Goal: Task Accomplishment & Management: Manage account settings

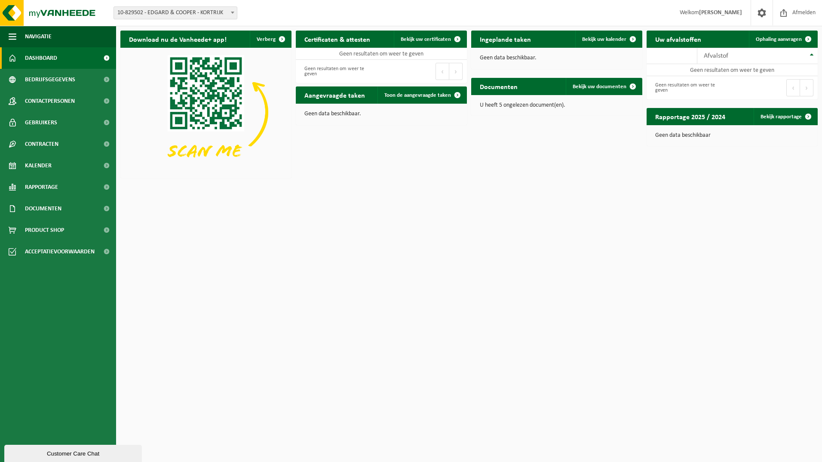
click at [161, 10] on span "10-829502 - EDGARD & COOPER - KORTRIJK" at bounding box center [175, 13] width 123 height 12
click at [241, 221] on html "Vestiging: 10-829502 - EDGARD & COOPER - KORTRIJK 10-829502 - EDGARD & COOPER -…" at bounding box center [411, 231] width 822 height 462
click at [37, 57] on span "Dashboard" at bounding box center [41, 57] width 32 height 21
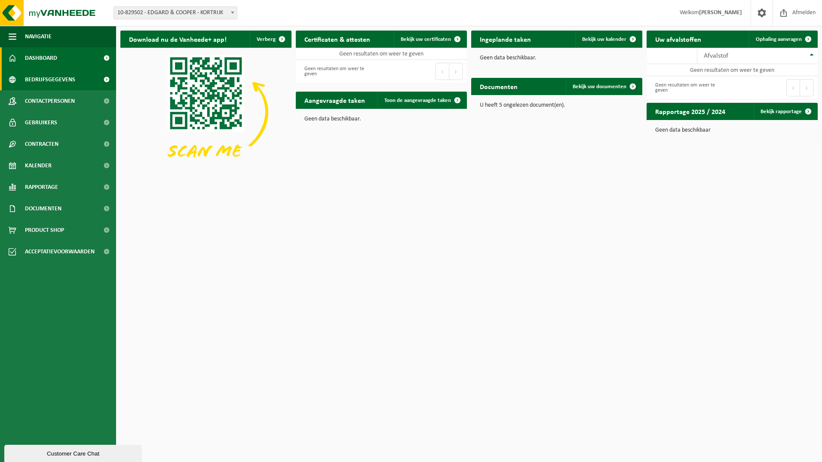
click at [62, 78] on span "Bedrijfsgegevens" at bounding box center [50, 79] width 50 height 21
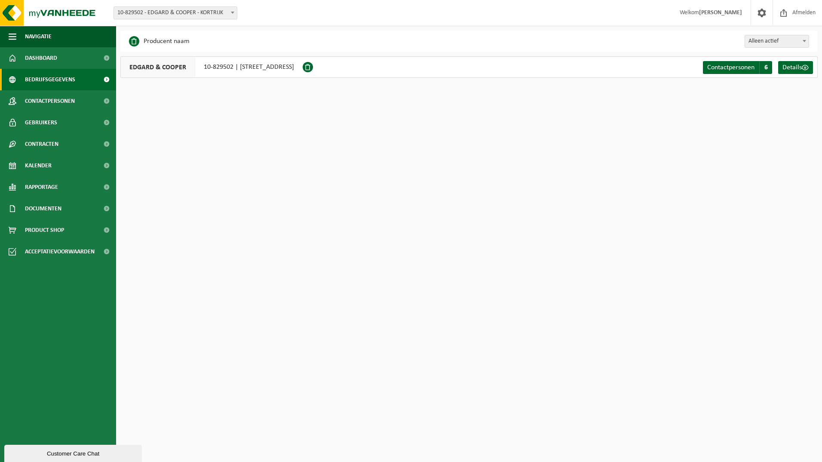
click at [159, 67] on span "EDGARD & COOPER" at bounding box center [158, 67] width 74 height 21
click at [52, 103] on span "Contactpersonen" at bounding box center [50, 100] width 50 height 21
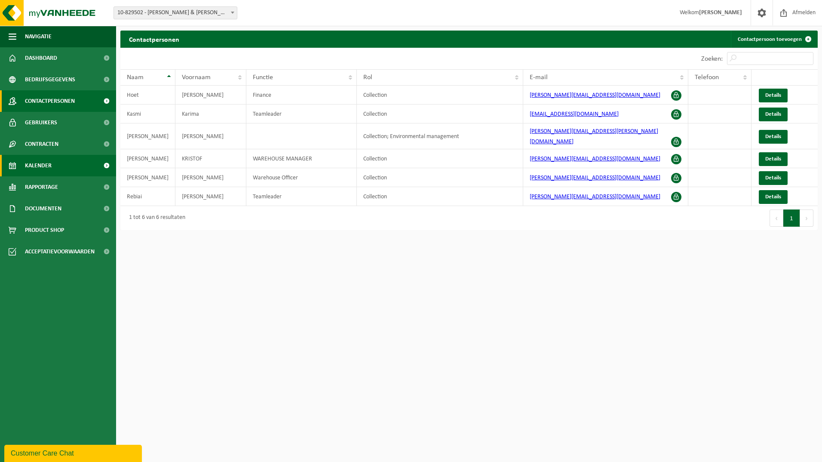
click at [53, 171] on link "Kalender" at bounding box center [58, 165] width 116 height 21
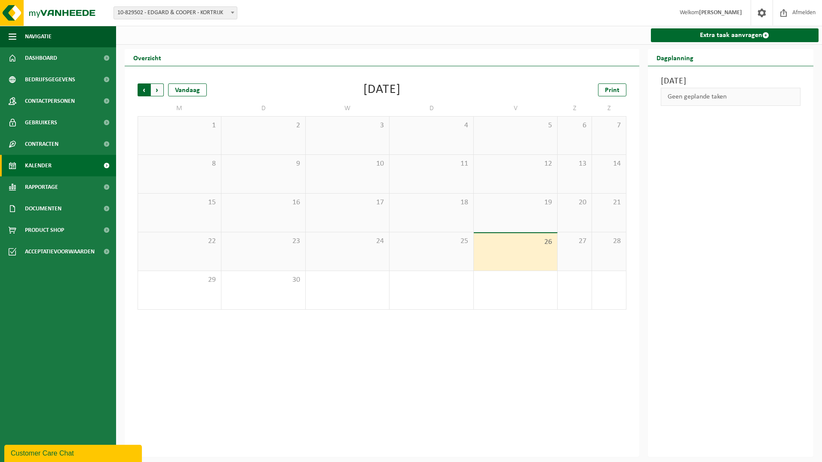
click at [158, 91] on span "Volgende" at bounding box center [157, 89] width 13 height 13
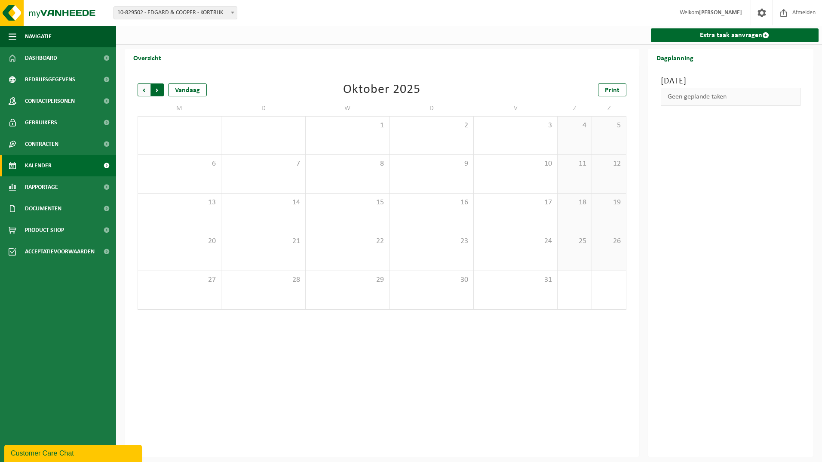
click at [142, 89] on span "Vorige" at bounding box center [144, 89] width 13 height 13
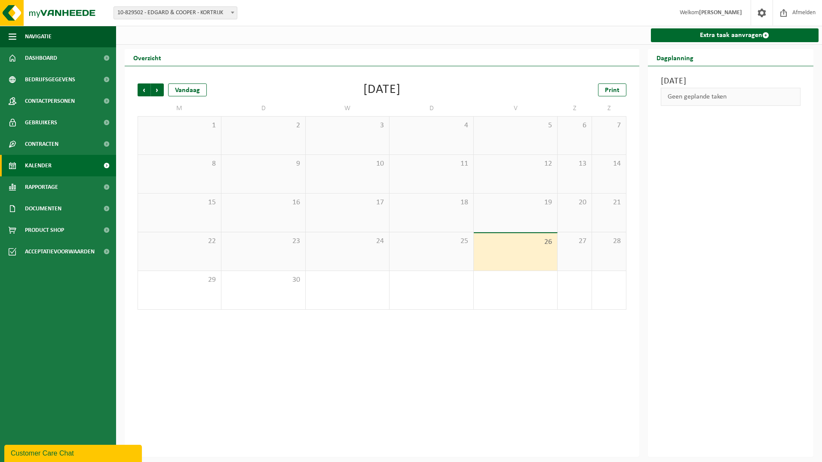
click at [527, 247] on span "26" at bounding box center [515, 241] width 75 height 9
drag, startPoint x: 527, startPoint y: 246, endPoint x: 500, endPoint y: 331, distance: 88.5
click at [500, 331] on div "Vorige Volgende Vandaag September 2025 Print M D W D V Z Z 1 2 3 4 5 6 7 8 9 10…" at bounding box center [382, 261] width 515 height 390
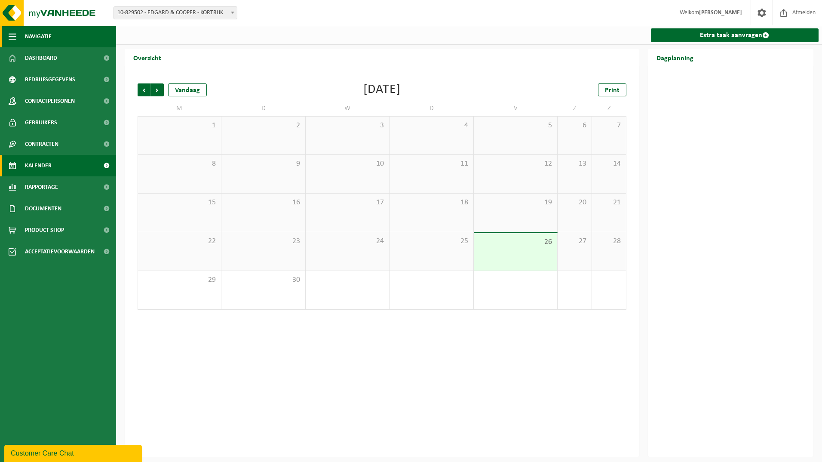
click at [12, 36] on span "button" at bounding box center [13, 36] width 8 height 21
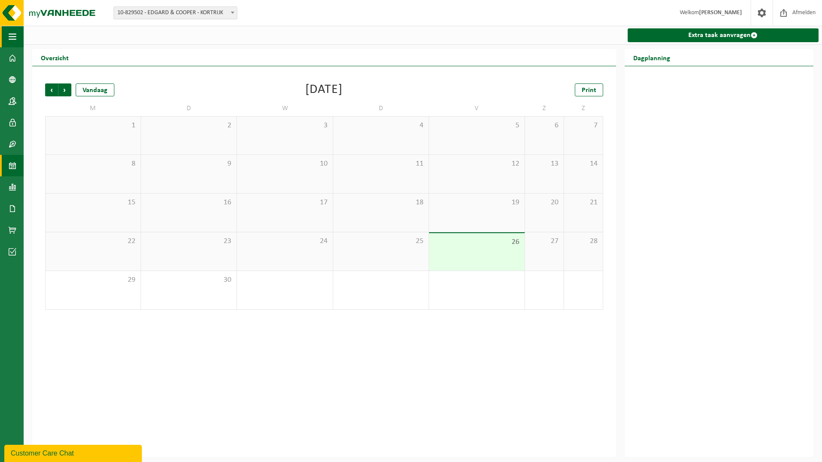
click at [12, 36] on span "button" at bounding box center [13, 36] width 8 height 21
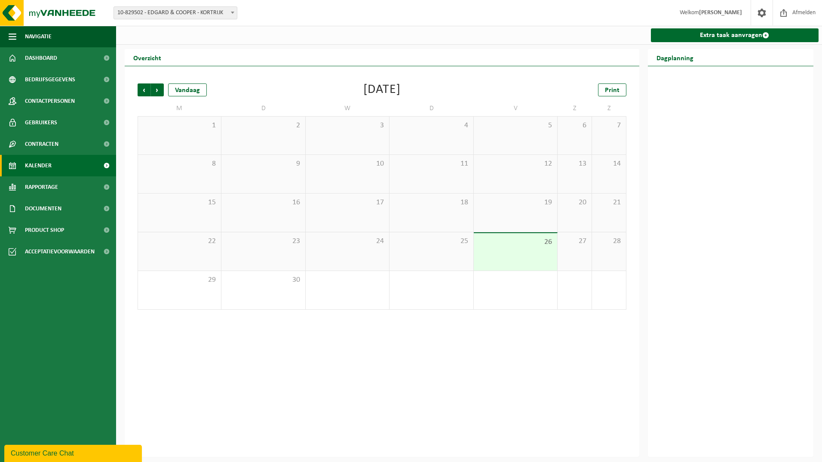
click at [233, 16] on span at bounding box center [232, 12] width 9 height 11
click at [143, 60] on h2 "Overzicht" at bounding box center [147, 57] width 45 height 17
click at [52, 56] on span "Dashboard" at bounding box center [41, 57] width 32 height 21
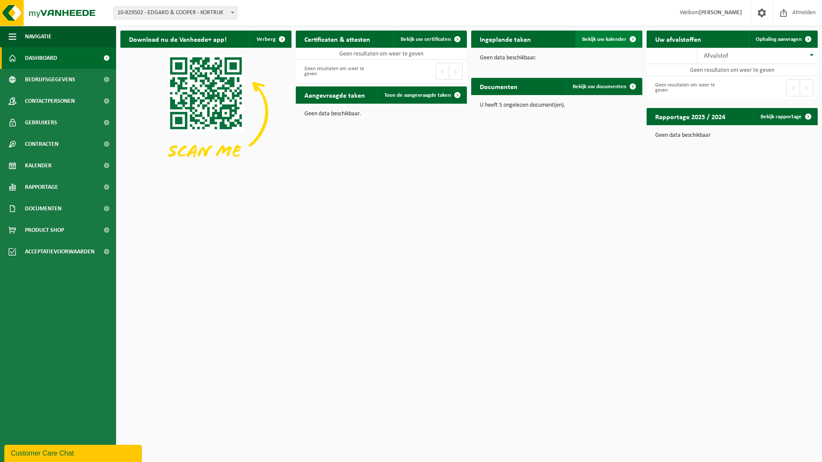
click at [626, 36] on span at bounding box center [632, 39] width 17 height 17
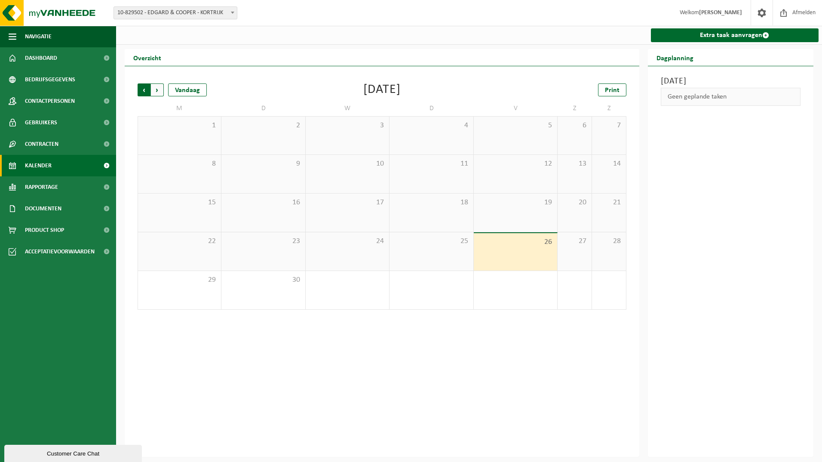
click at [160, 92] on span "Volgende" at bounding box center [157, 89] width 13 height 13
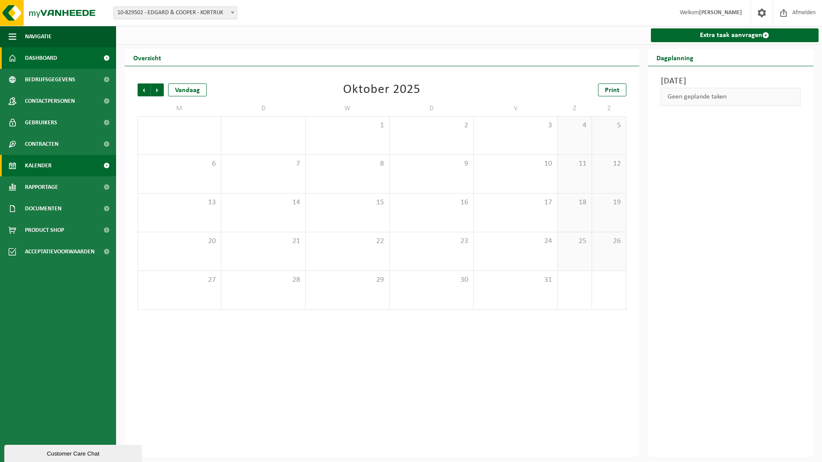
click at [39, 56] on span "Dashboard" at bounding box center [41, 57] width 32 height 21
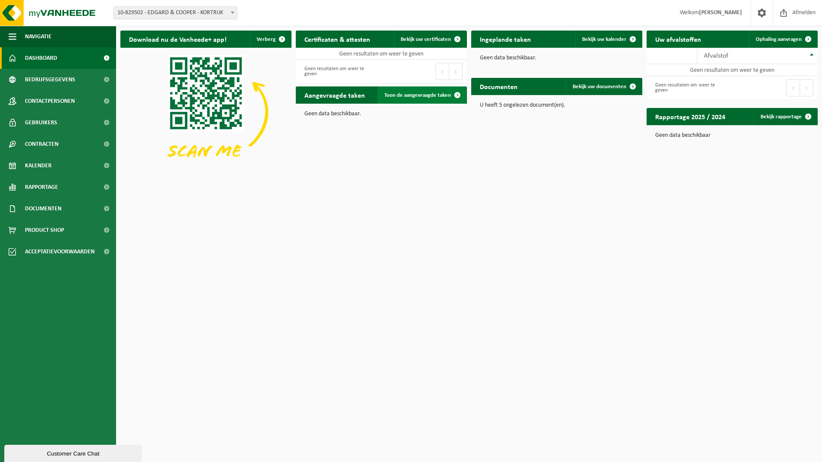
click at [418, 96] on span "Toon de aangevraagde taken" at bounding box center [417, 95] width 67 height 6
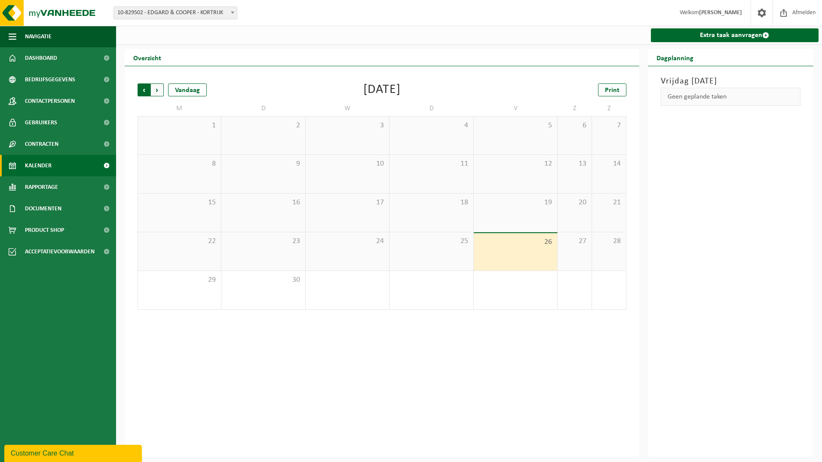
click at [156, 90] on span "Volgende" at bounding box center [157, 89] width 13 height 13
click at [156, 93] on span "Volgende" at bounding box center [157, 89] width 13 height 13
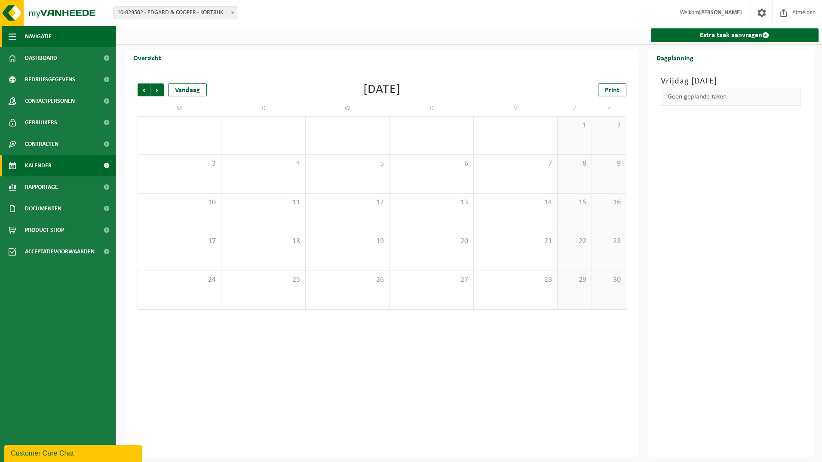
click at [33, 39] on span "Navigatie" at bounding box center [38, 36] width 27 height 21
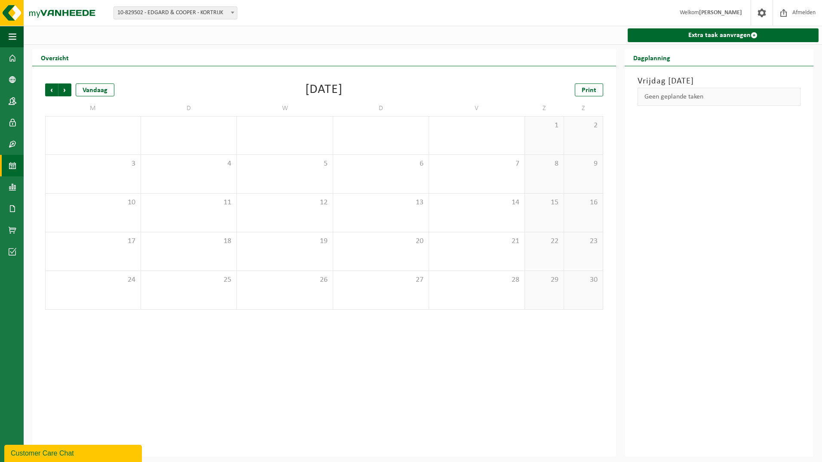
click at [28, 40] on div at bounding box center [124, 35] width 200 height 15
click at [11, 38] on span "button" at bounding box center [13, 36] width 8 height 21
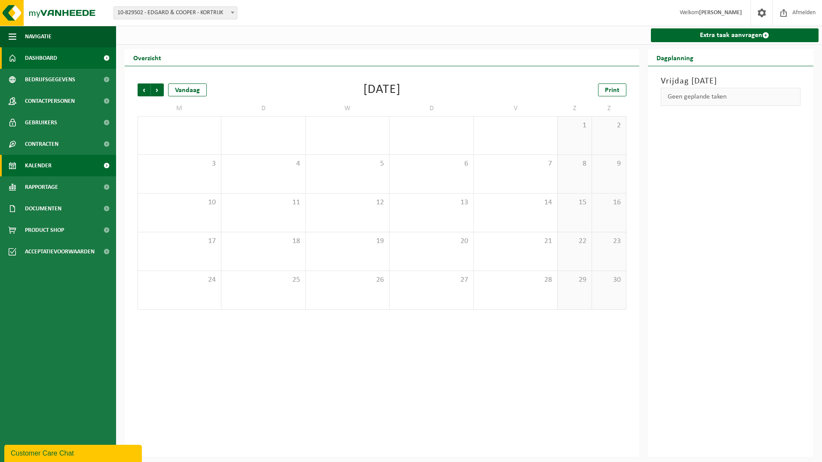
click at [37, 64] on span "Dashboard" at bounding box center [41, 57] width 32 height 21
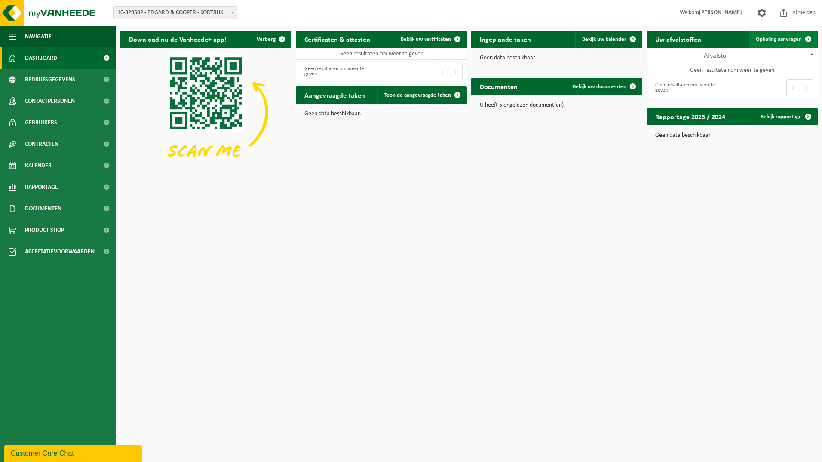
click at [784, 38] on span "Ophaling aanvragen" at bounding box center [779, 40] width 46 height 6
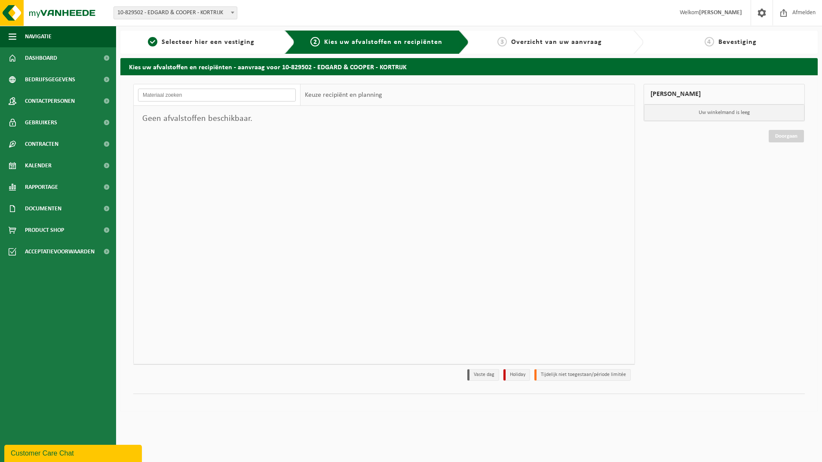
click at [179, 94] on input "text" at bounding box center [217, 95] width 158 height 13
type input "KART"
click at [183, 95] on input "KART" at bounding box center [217, 95] width 158 height 13
click at [184, 95] on input "KART" at bounding box center [217, 95] width 158 height 13
click at [226, 98] on input "KART" at bounding box center [217, 95] width 158 height 13
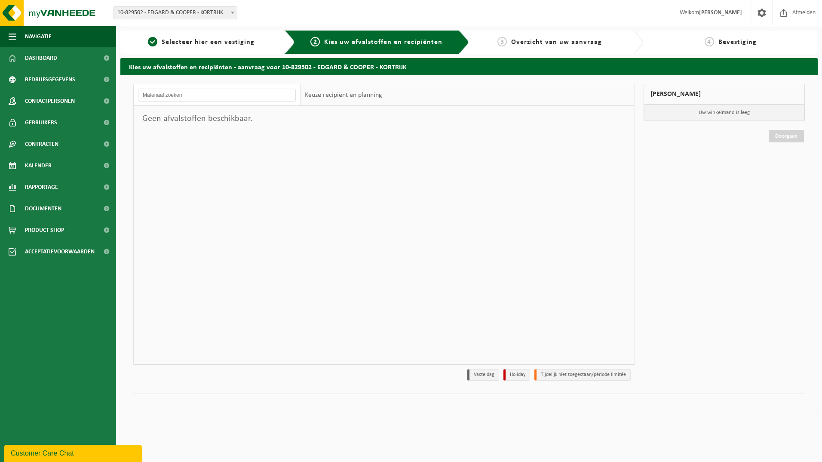
click at [367, 42] on span "Kies uw afvalstoffen en recipiënten" at bounding box center [383, 42] width 118 height 7
click at [349, 89] on div "Keuze recipiënt en planning" at bounding box center [344, 94] width 86 height 21
click at [351, 99] on div "Keuze recipiënt en planning" at bounding box center [344, 94] width 86 height 21
click at [558, 39] on span "Overzicht van uw aanvraag" at bounding box center [556, 42] width 91 height 7
click at [197, 94] on input "text" at bounding box center [217, 95] width 158 height 13
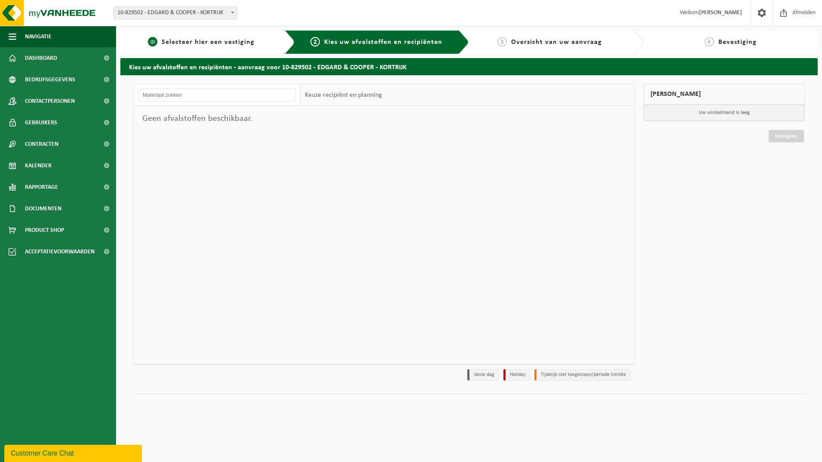
click at [164, 40] on span "Selecteer hier een vestiging" at bounding box center [208, 42] width 93 height 7
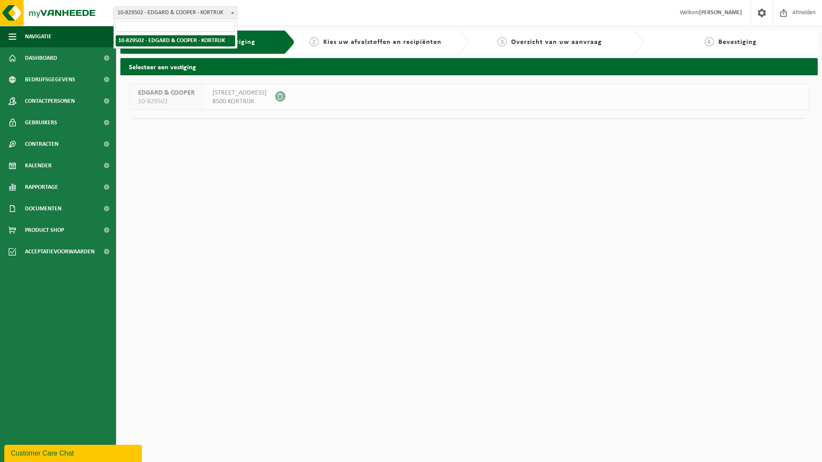
click at [233, 15] on span at bounding box center [232, 12] width 9 height 11
click at [171, 25] on input "search" at bounding box center [176, 26] width 120 height 11
type input "E"
click at [183, 10] on span "10-829502 - EDGARD & COOPER - KORTRIJK" at bounding box center [175, 13] width 123 height 12
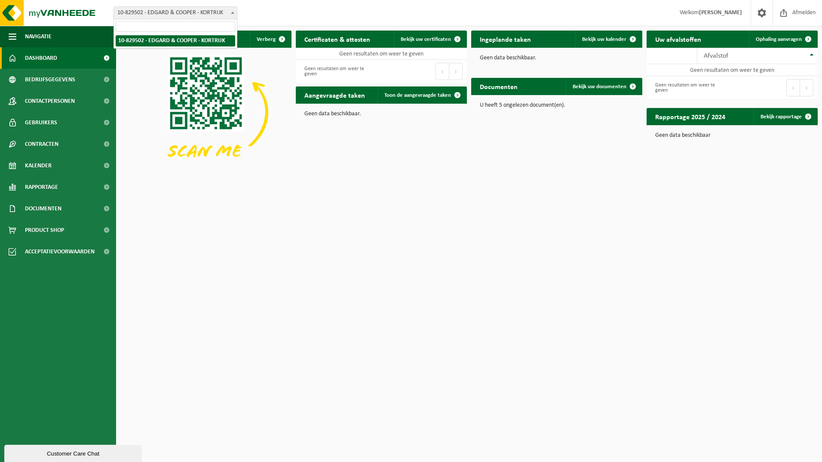
click at [231, 12] on b at bounding box center [232, 13] width 3 height 2
click at [153, 26] on input "search" at bounding box center [176, 26] width 120 height 11
click at [51, 165] on span "Kalender" at bounding box center [38, 165] width 27 height 21
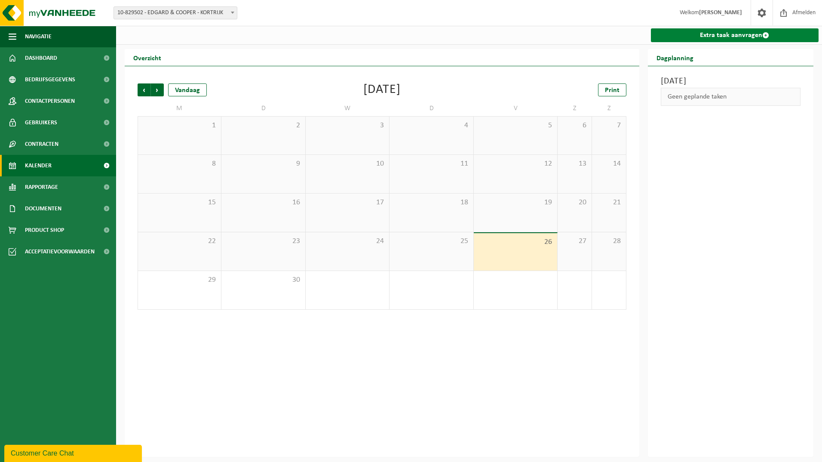
click at [736, 35] on link "Extra taak aanvragen" at bounding box center [735, 35] width 168 height 14
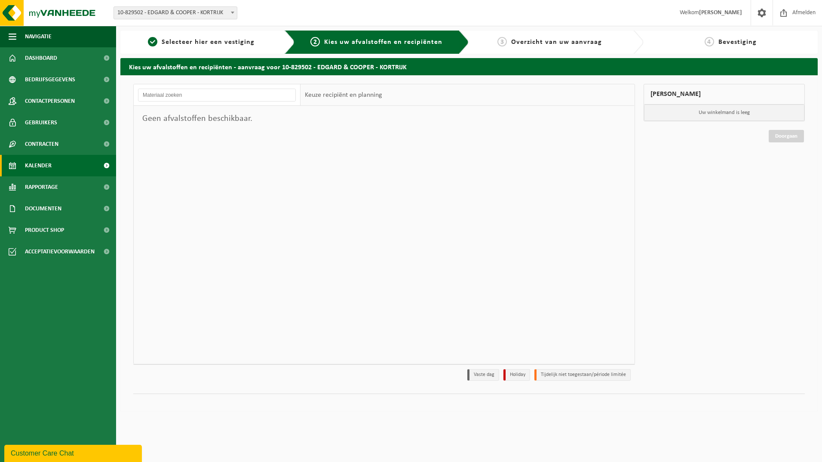
click at [30, 160] on span "Kalender" at bounding box center [38, 165] width 27 height 21
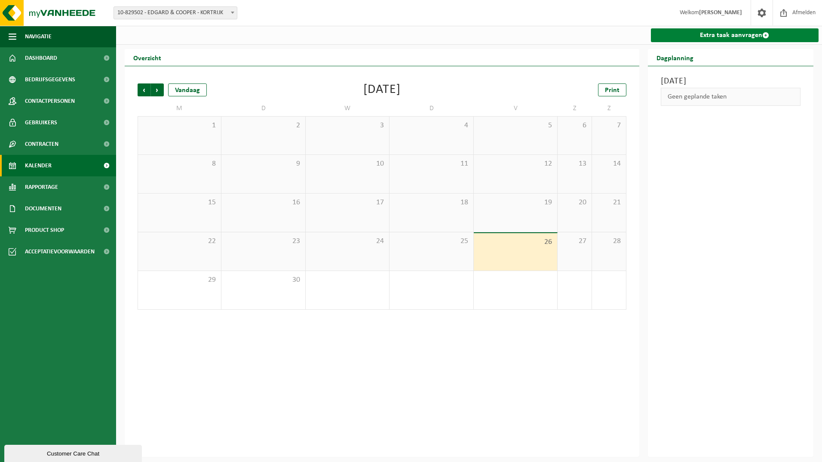
click at [764, 33] on span at bounding box center [765, 35] width 7 height 7
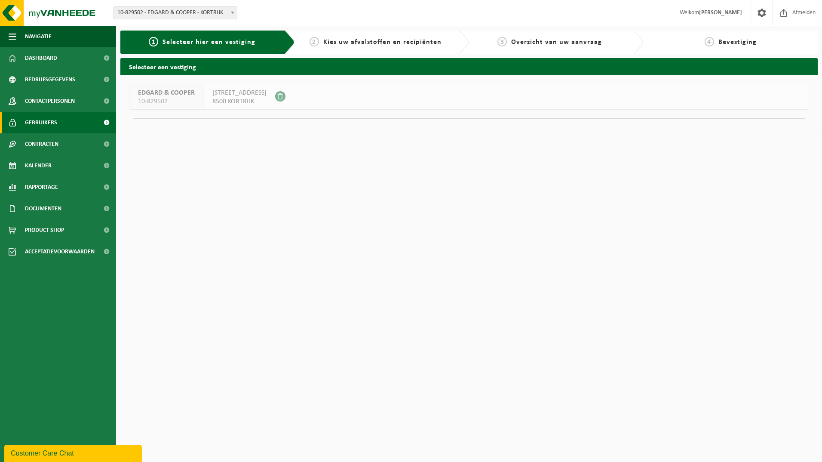
click at [81, 117] on link "Gebruikers" at bounding box center [58, 122] width 116 height 21
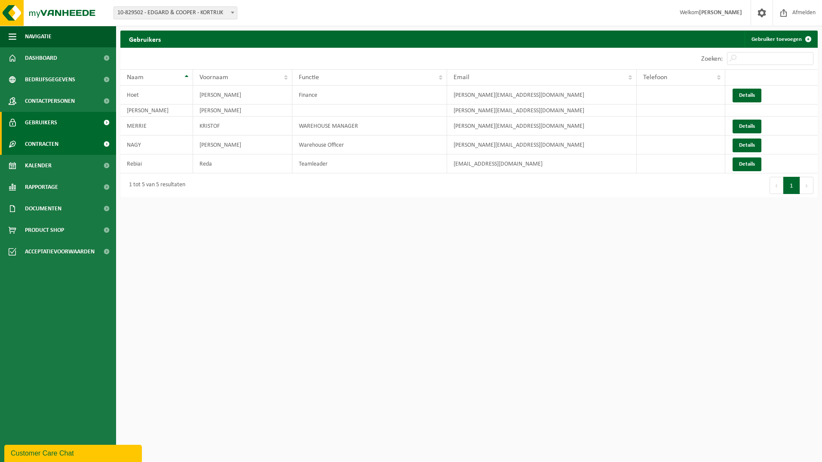
click at [74, 139] on link "Contracten" at bounding box center [58, 143] width 116 height 21
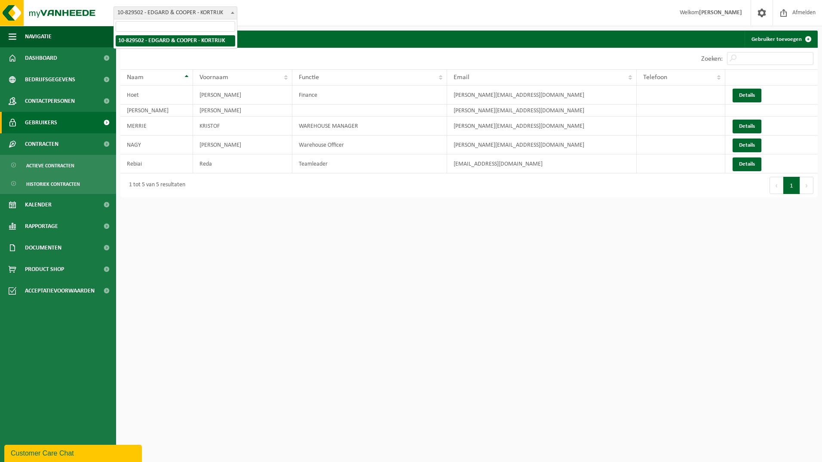
click at [152, 15] on span "10-829502 - EDGARD & COOPER - KORTRIJK" at bounding box center [175, 13] width 123 height 12
click at [135, 111] on td "[PERSON_NAME]" at bounding box center [156, 110] width 73 height 12
drag, startPoint x: 137, startPoint y: 112, endPoint x: 613, endPoint y: 220, distance: 488.1
click at [613, 220] on html "Vestiging: 10-829502 - EDGARD & COOPER - KORTRIJK 10-829502 - [PERSON_NAME] & C…" at bounding box center [411, 231] width 822 height 462
